Goal: Find specific page/section: Locate a particular part of the current website

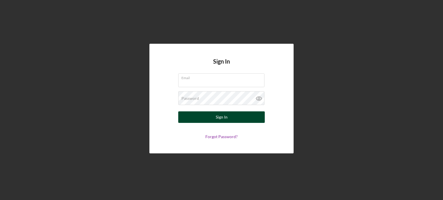
type input "[EMAIL_ADDRESS][DOMAIN_NAME]"
click at [232, 118] on button "Sign In" at bounding box center [221, 117] width 86 height 12
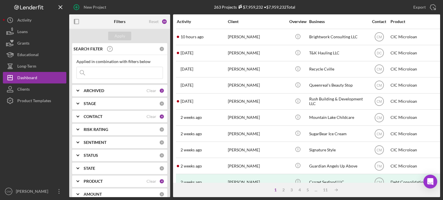
click at [111, 72] on input at bounding box center [120, 73] width 86 height 12
type input "[PERSON_NAME]"
click at [123, 29] on div "Apply" at bounding box center [119, 36] width 101 height 14
click at [123, 32] on div "Apply" at bounding box center [119, 36] width 11 height 9
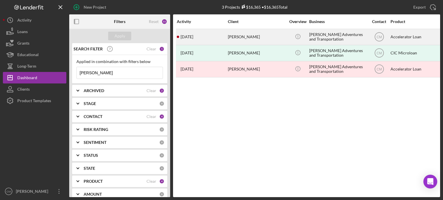
click at [278, 37] on div "[PERSON_NAME]" at bounding box center [257, 36] width 58 height 15
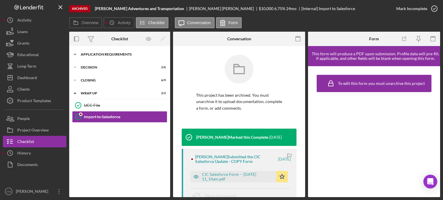
click at [92, 54] on div "Application Requirements" at bounding box center [122, 54] width 82 height 3
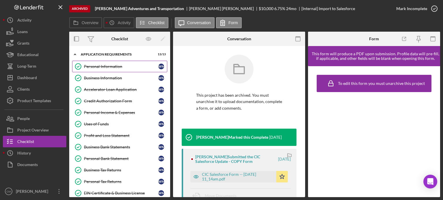
click at [96, 63] on link "Personal Information Personal Information [PERSON_NAME]" at bounding box center [119, 67] width 95 height 12
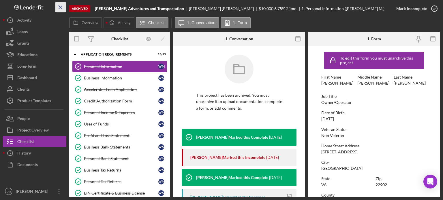
click at [62, 9] on icon "Icon/Menu Close" at bounding box center [60, 7] width 13 height 13
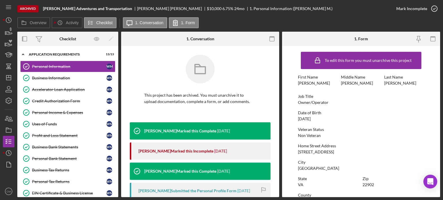
click at [62, 9] on b "[PERSON_NAME] Adventures and Transportation" at bounding box center [87, 8] width 89 height 5
click at [9, 6] on icon "Icon/Menu" at bounding box center [8, 7] width 13 height 13
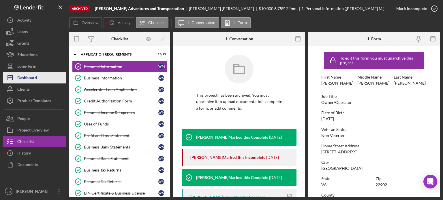
click at [40, 78] on button "Icon/Dashboard Dashboard" at bounding box center [34, 78] width 63 height 12
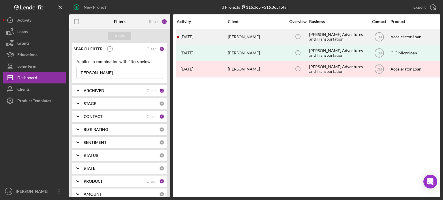
click at [334, 37] on div "[PERSON_NAME] Adventures and Transportation" at bounding box center [338, 36] width 58 height 15
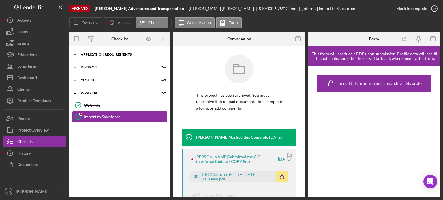
click at [116, 55] on div "Application Requirements" at bounding box center [122, 54] width 82 height 3
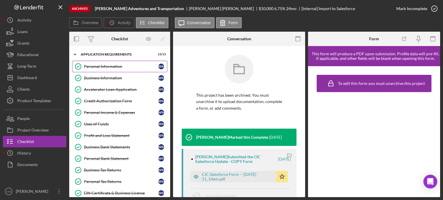
click at [105, 66] on div "Personal Information" at bounding box center [121, 66] width 74 height 5
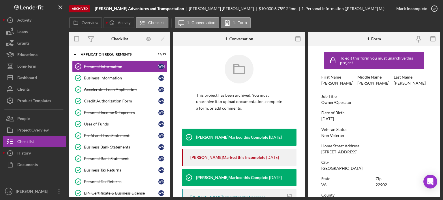
scroll to position [58, 0]
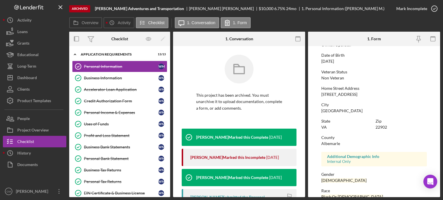
drag, startPoint x: 321, startPoint y: 94, endPoint x: 361, endPoint y: 95, distance: 39.5
click at [361, 95] on div "Home Street Address [STREET_ADDRESS]" at bounding box center [373, 91] width 105 height 11
copy div "[STREET_ADDRESS]"
click at [30, 77] on div "Dashboard" at bounding box center [27, 78] width 20 height 13
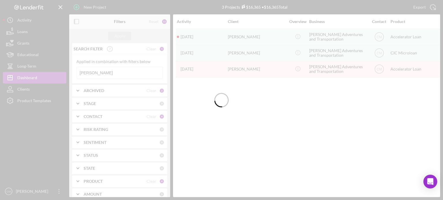
click at [121, 72] on div at bounding box center [221, 100] width 443 height 200
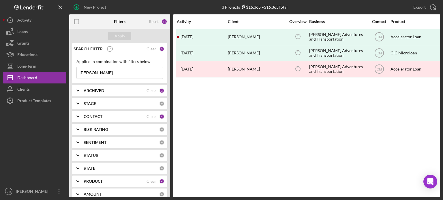
click at [122, 72] on input "[PERSON_NAME]" at bounding box center [120, 73] width 86 height 12
click at [127, 35] on button "Apply" at bounding box center [119, 36] width 23 height 9
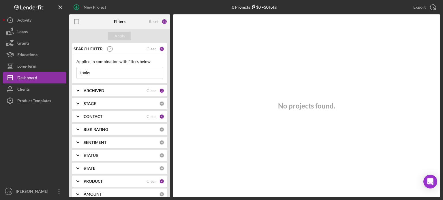
click at [108, 68] on input "kanks" at bounding box center [120, 73] width 86 height 12
type input "[PERSON_NAME]"
click at [122, 35] on div "Apply" at bounding box center [119, 36] width 11 height 9
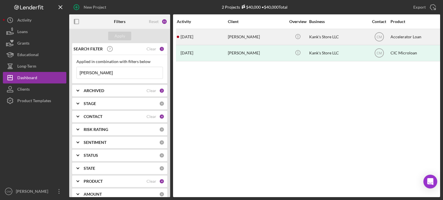
click at [263, 38] on div "[PERSON_NAME]" at bounding box center [257, 36] width 58 height 15
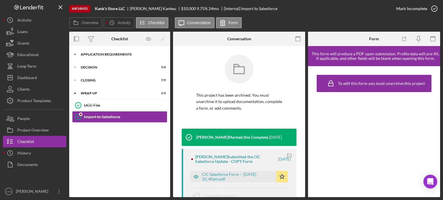
click at [101, 56] on div "Icon/Expander Application Requirements 13 / 13" at bounding box center [119, 55] width 101 height 12
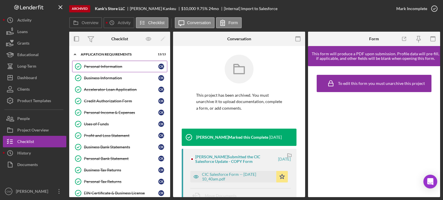
click at [107, 66] on div "Personal Information" at bounding box center [121, 66] width 74 height 5
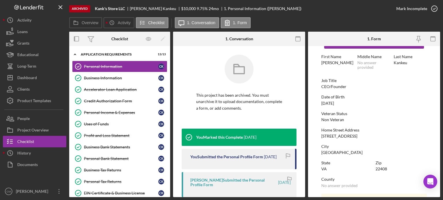
scroll to position [29, 0]
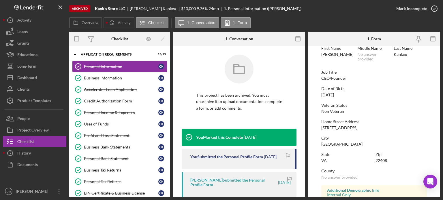
drag, startPoint x: 321, startPoint y: 128, endPoint x: 357, endPoint y: 128, distance: 35.7
click at [357, 128] on div "Home Street Address [STREET_ADDRESS]" at bounding box center [373, 125] width 105 height 11
copy div "[STREET_ADDRESS]"
